Goal: Transaction & Acquisition: Purchase product/service

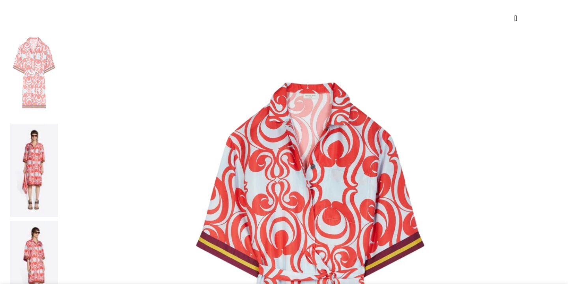
click at [58, 221] on img at bounding box center [34, 267] width 48 height 93
click at [58, 124] on img at bounding box center [34, 170] width 48 height 93
click at [58, 56] on img at bounding box center [34, 73] width 48 height 93
click at [210, 130] on img at bounding box center [310, 275] width 496 height 496
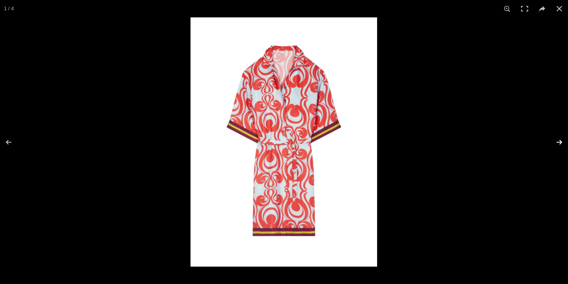
click at [558, 140] on button at bounding box center [555, 141] width 28 height 39
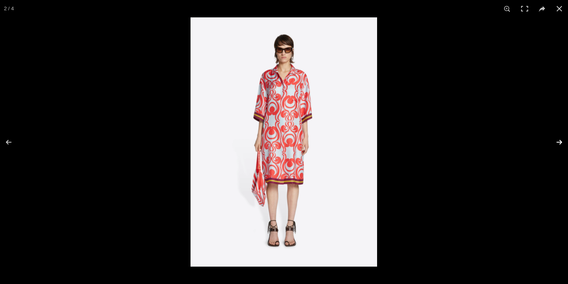
click at [558, 140] on button at bounding box center [555, 141] width 28 height 39
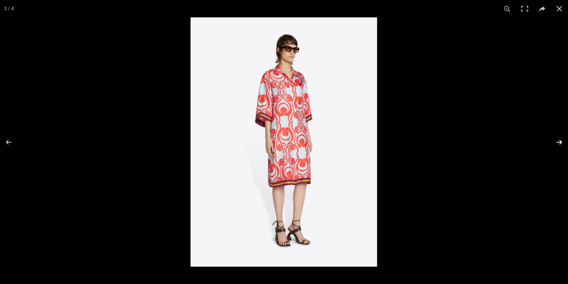
click at [558, 140] on button at bounding box center [555, 141] width 28 height 39
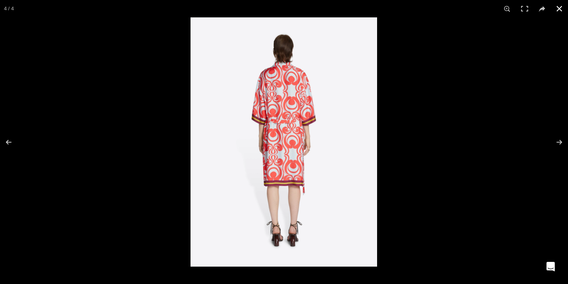
click at [560, 9] on button at bounding box center [559, 8] width 17 height 17
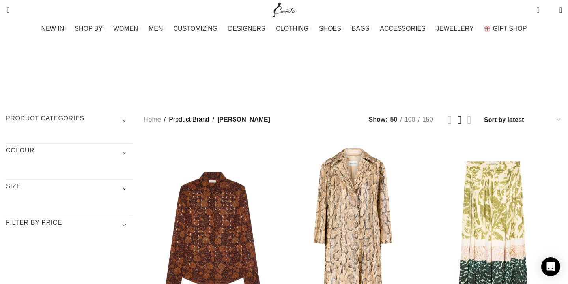
click at [72, 146] on h3 "COLOUR" at bounding box center [69, 152] width 126 height 13
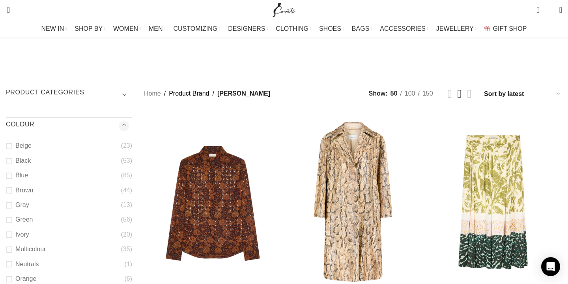
scroll to position [29, 0]
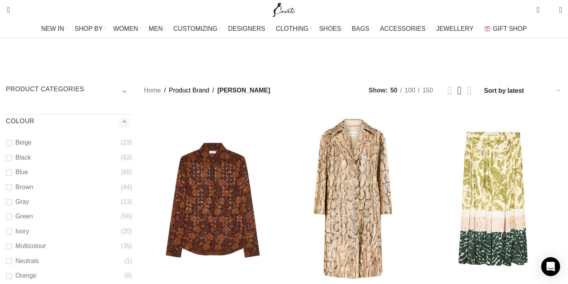
click at [52, 250] on span "Show sidebar" at bounding box center [284, 113] width 568 height 284
click at [61, 251] on span "Show sidebar" at bounding box center [284, 113] width 568 height 284
click at [52, 252] on span "Show sidebar" at bounding box center [284, 113] width 568 height 284
click at [49, 250] on span "Show sidebar" at bounding box center [284, 113] width 568 height 284
click at [132, 117] on h3 "COLOUR" at bounding box center [69, 123] width 126 height 13
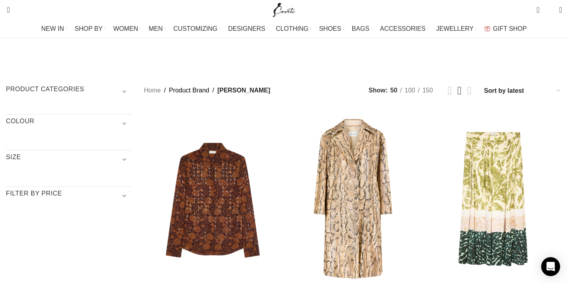
click at [63, 117] on h3 "COLOUR" at bounding box center [69, 123] width 126 height 13
click at [51, 251] on span "Show sidebar" at bounding box center [284, 113] width 568 height 284
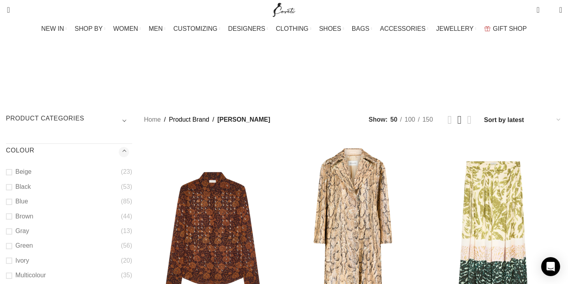
scroll to position [0, 0]
click at [132, 146] on h3 "COLOUR" at bounding box center [69, 152] width 126 height 13
click at [107, 61] on span "Show sidebar" at bounding box center [284, 142] width 568 height 284
click at [107, 114] on h3 "Product categories" at bounding box center [69, 120] width 126 height 13
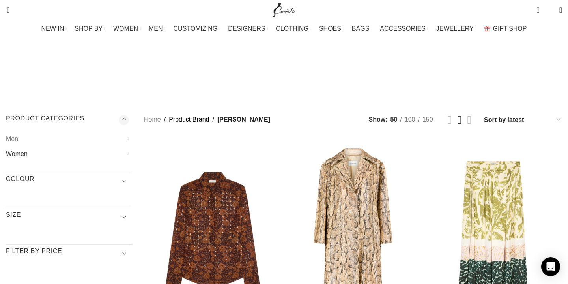
click at [62, 146] on link "Women" at bounding box center [64, 153] width 116 height 15
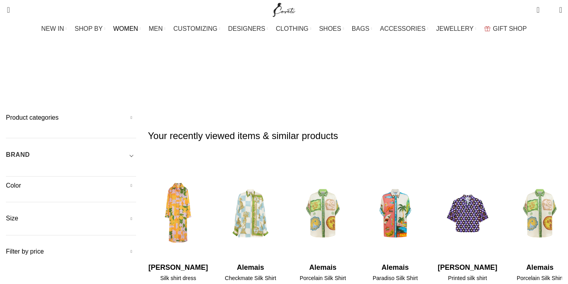
click at [65, 181] on h5 "Color" at bounding box center [71, 185] width 130 height 9
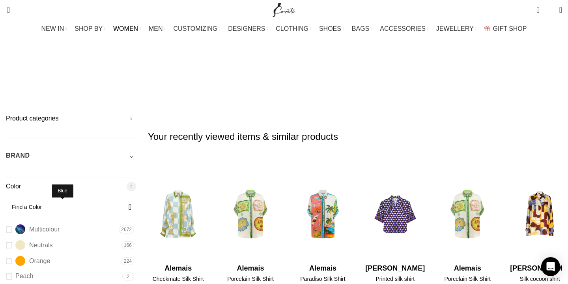
scroll to position [141, 0]
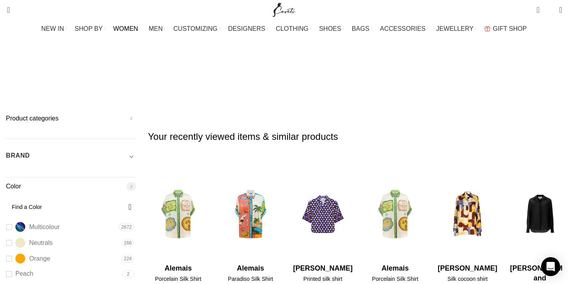
click at [30, 151] on h5 "BRAND" at bounding box center [18, 155] width 24 height 9
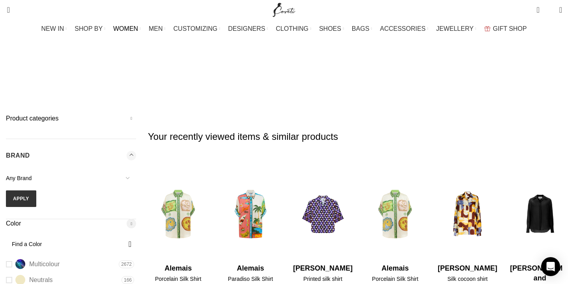
click at [32, 175] on span "Any Brand" at bounding box center [19, 178] width 26 height 6
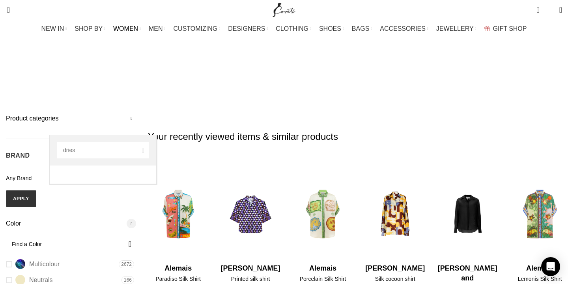
type input "dries"
select select "dries-van-noten"
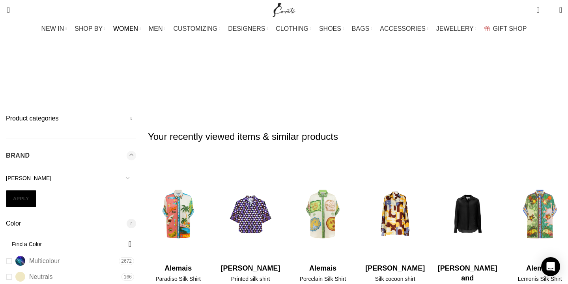
click at [36, 190] on button "Apply" at bounding box center [21, 198] width 30 height 17
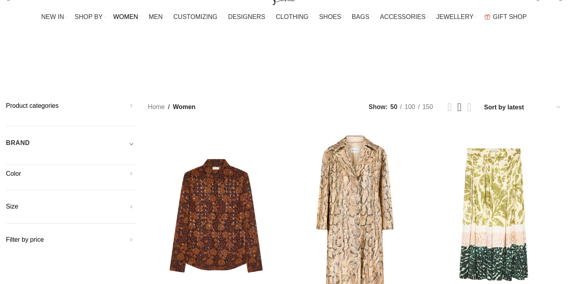
click at [136, 169] on h5 "Color" at bounding box center [71, 173] width 130 height 9
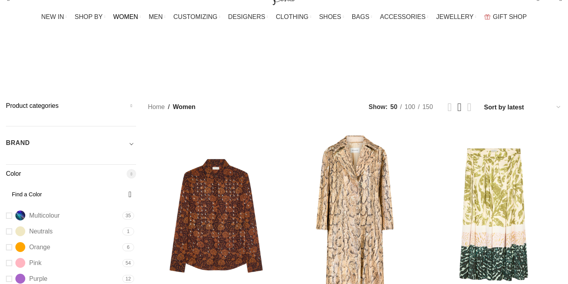
scroll to position [118, 0]
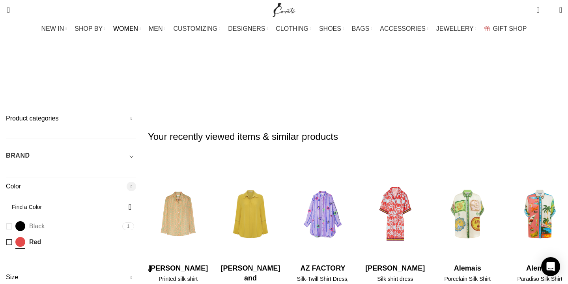
click at [30, 151] on h5 "BRAND" at bounding box center [18, 155] width 24 height 9
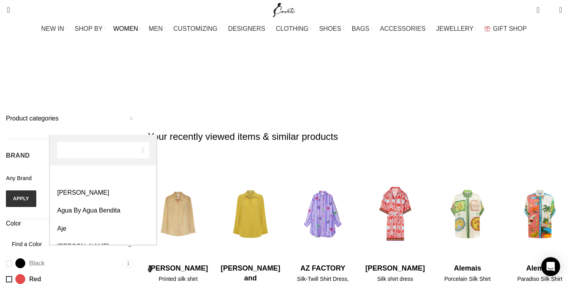
click at [66, 170] on span "Any Brand" at bounding box center [71, 178] width 130 height 17
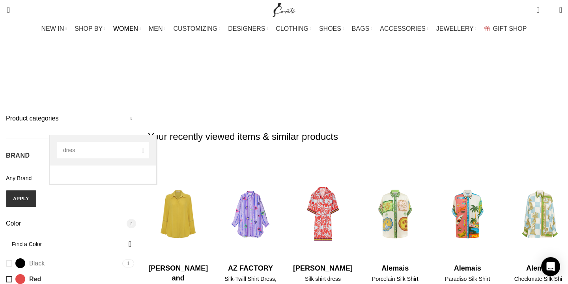
type input "dries"
select select "dries-van-noten"
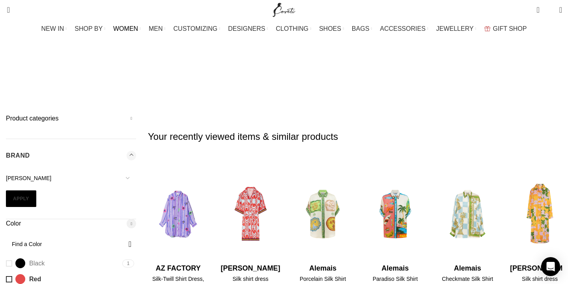
click at [36, 190] on button "Apply" at bounding box center [21, 198] width 30 height 17
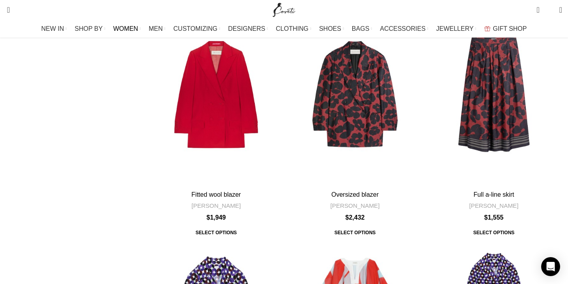
scroll to position [2256, 0]
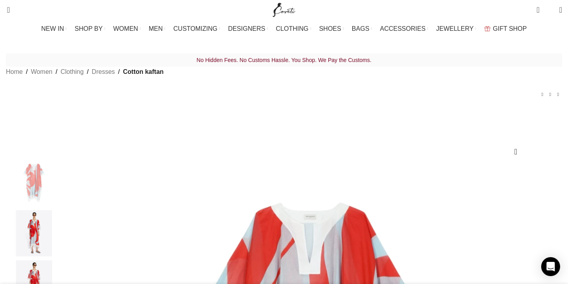
scroll to position [0, 831]
